Goal: Transaction & Acquisition: Subscribe to service/newsletter

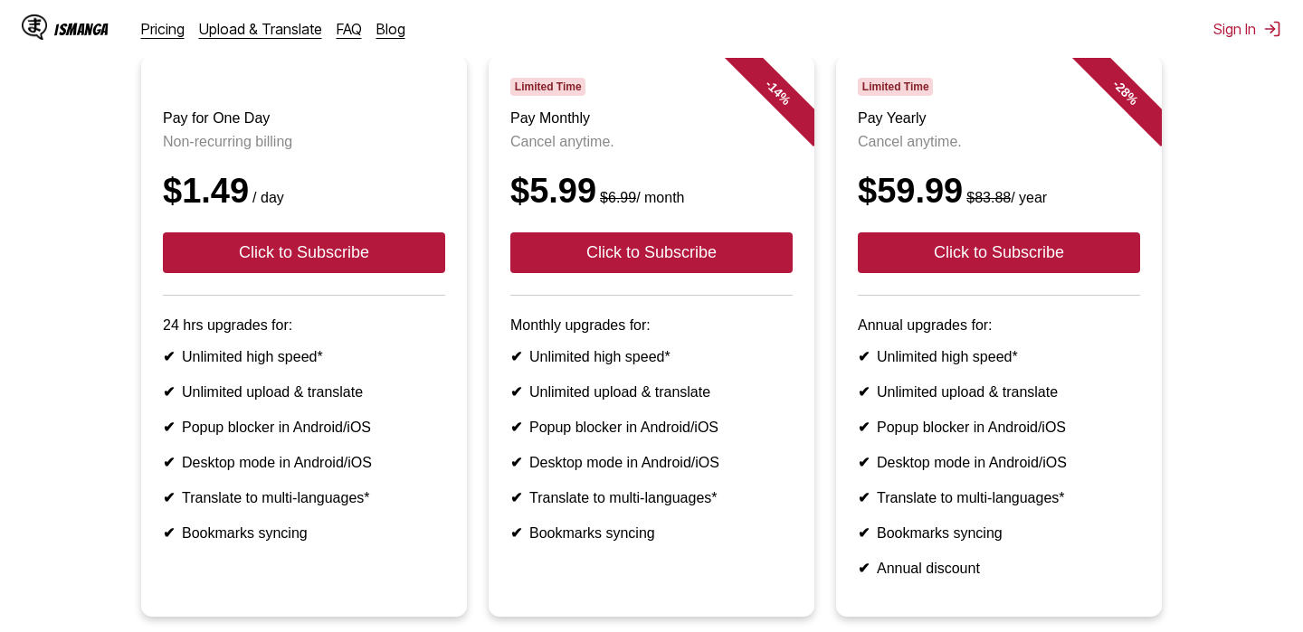
scroll to position [197, 0]
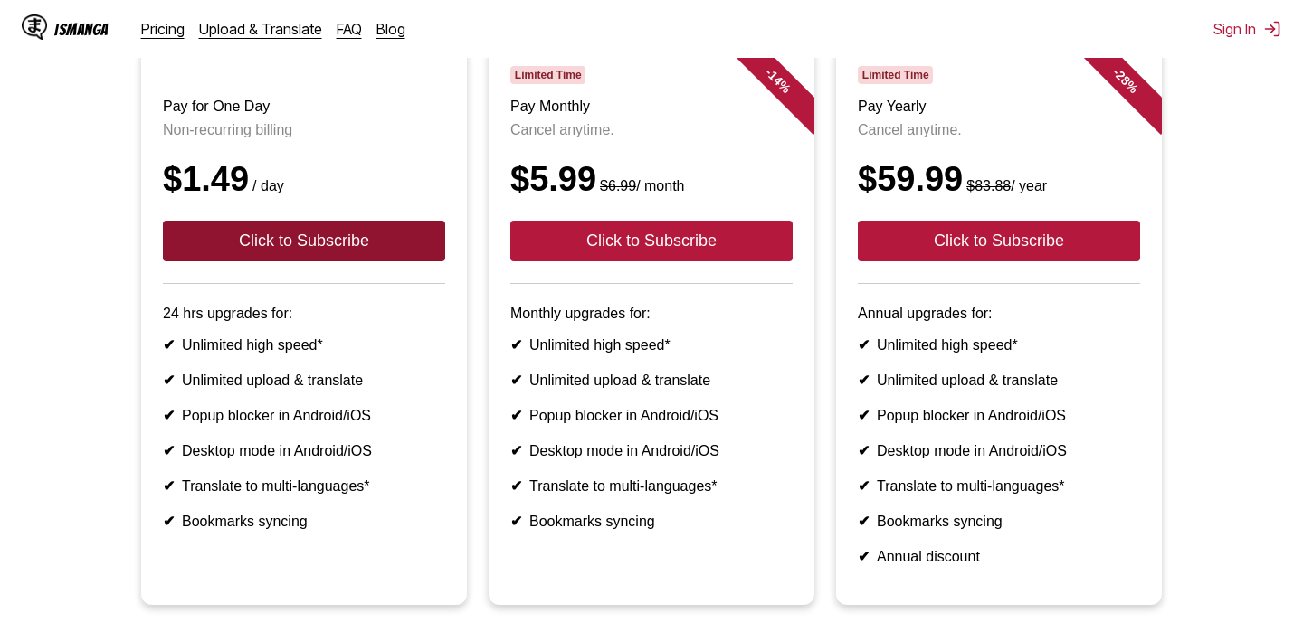
click at [349, 248] on button "Click to Subscribe" at bounding box center [304, 241] width 282 height 41
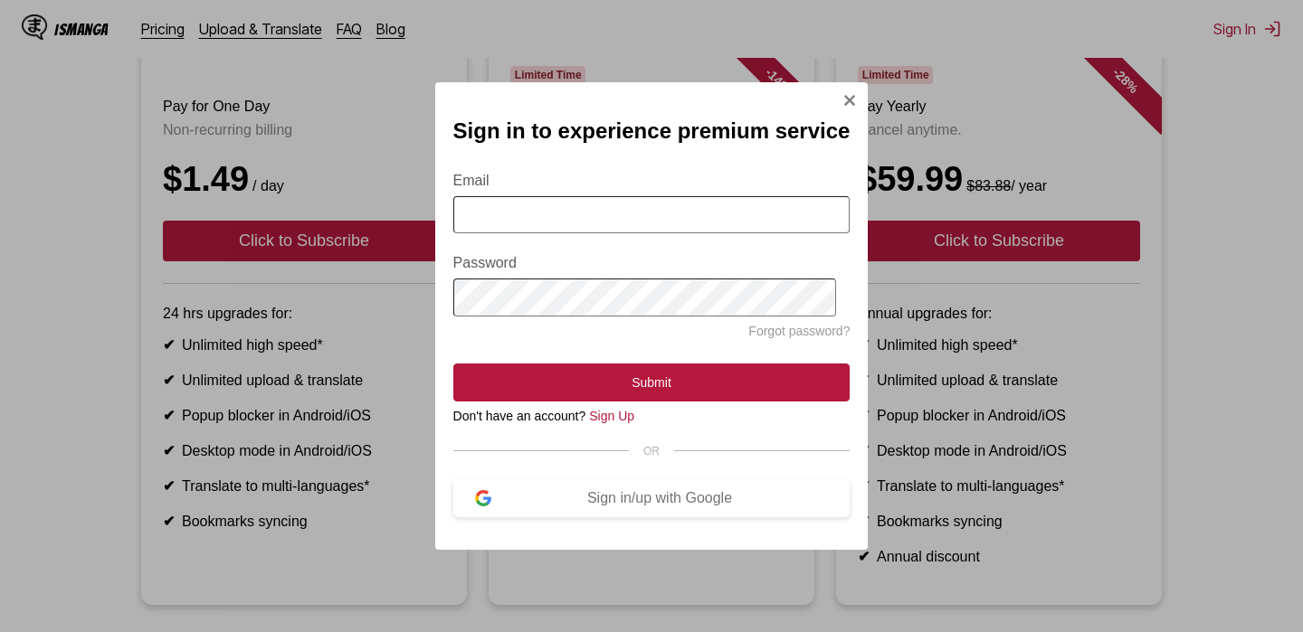
click at [842, 100] on img "Sign In Modal" at bounding box center [849, 100] width 14 height 14
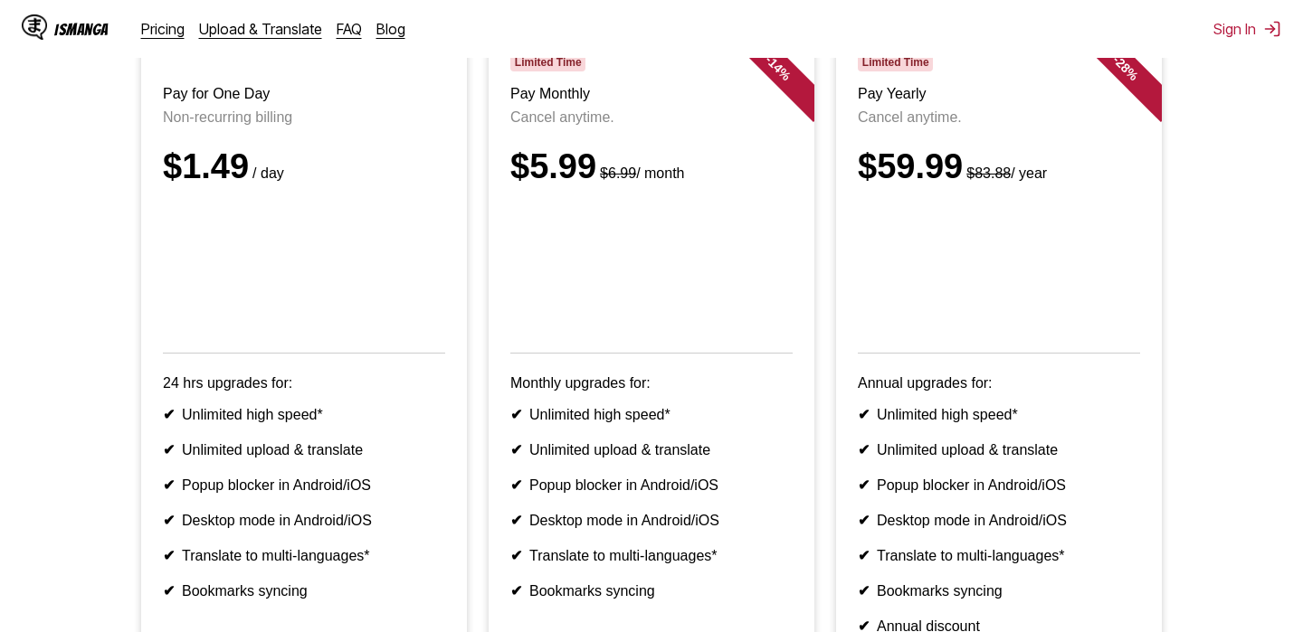
scroll to position [208, 0]
